Goal: Find specific page/section: Find specific page/section

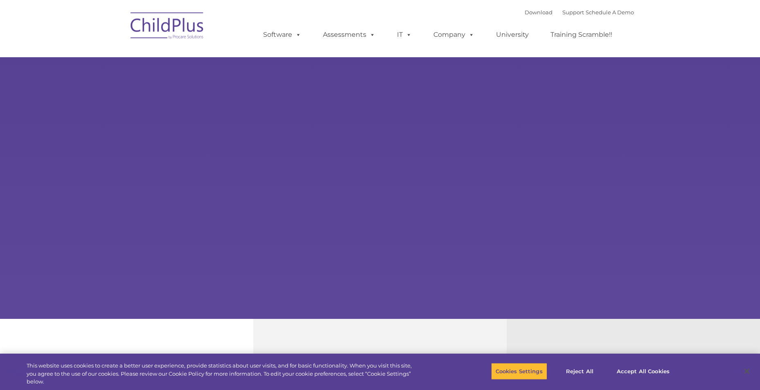
select select "MEDIUM"
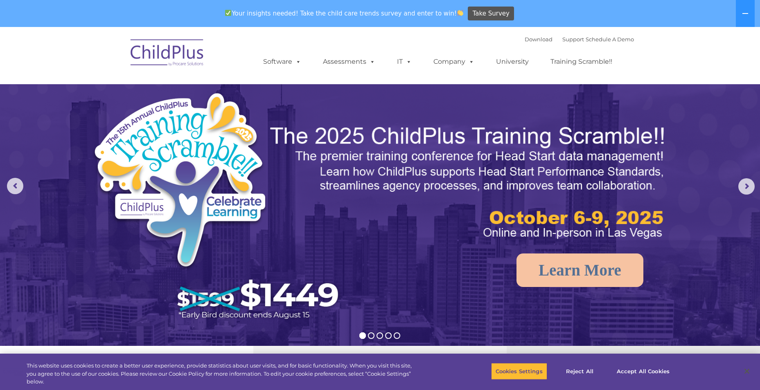
click at [184, 47] on img at bounding box center [167, 54] width 82 height 41
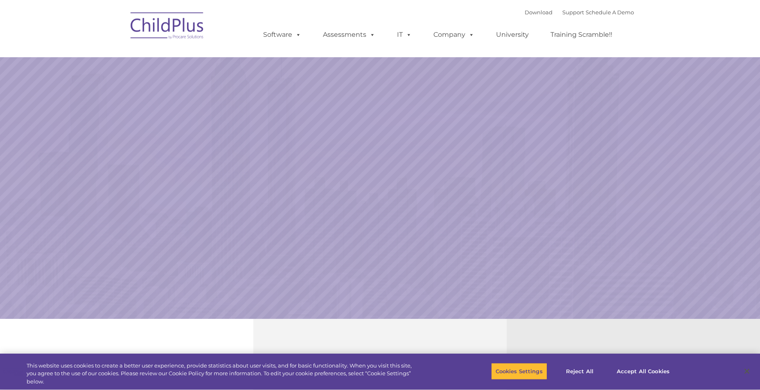
select select "MEDIUM"
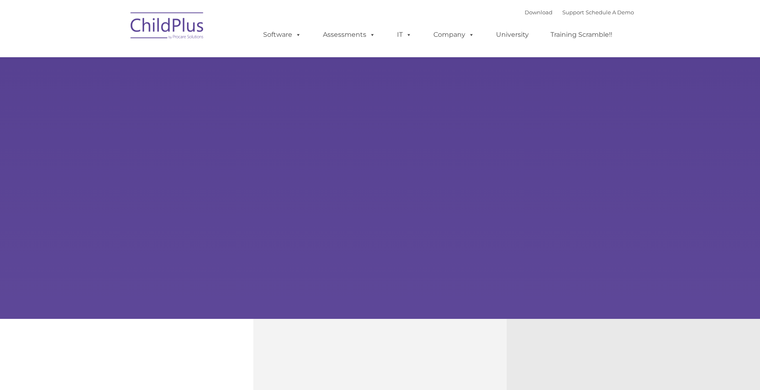
type input ""
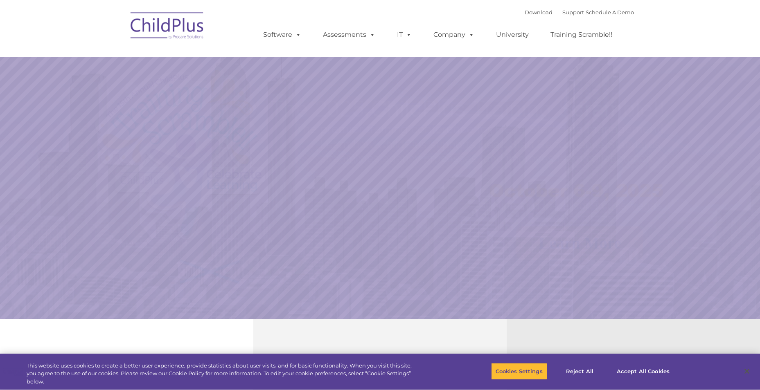
select select "MEDIUM"
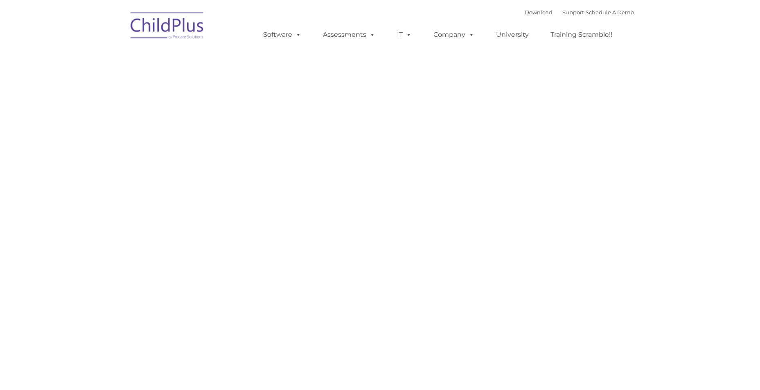
type input ""
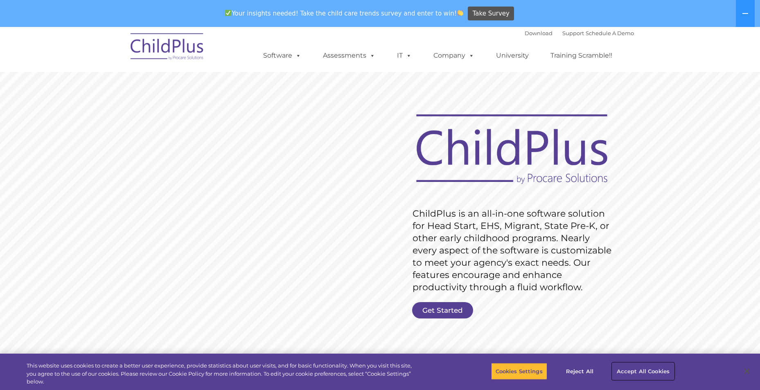
click at [630, 371] on button "Accept All Cookies" at bounding box center [643, 371] width 62 height 17
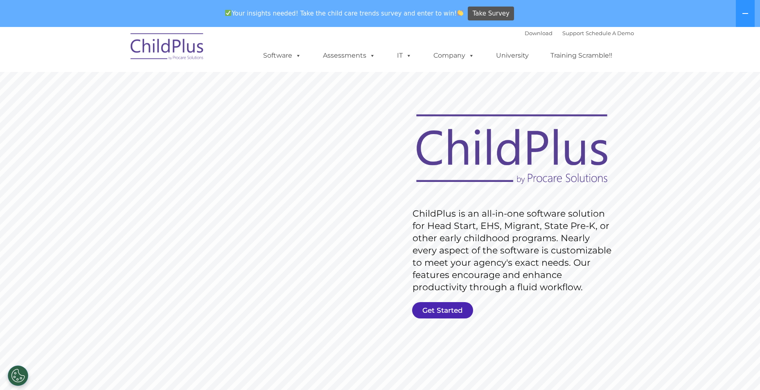
click at [453, 309] on link "Get Started" at bounding box center [442, 310] width 61 height 16
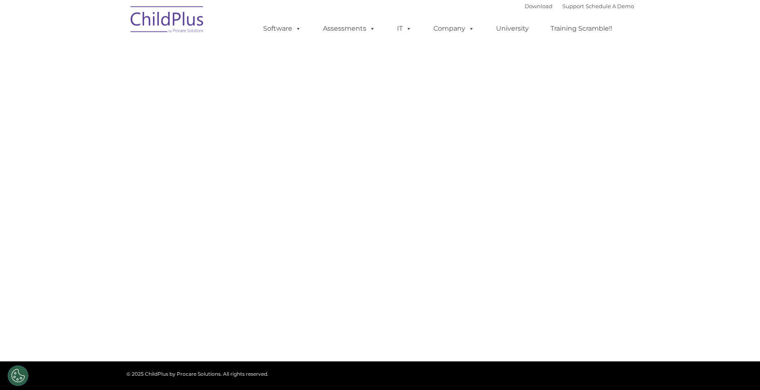
select select "MEDIUM"
